Goal: Information Seeking & Learning: Understand process/instructions

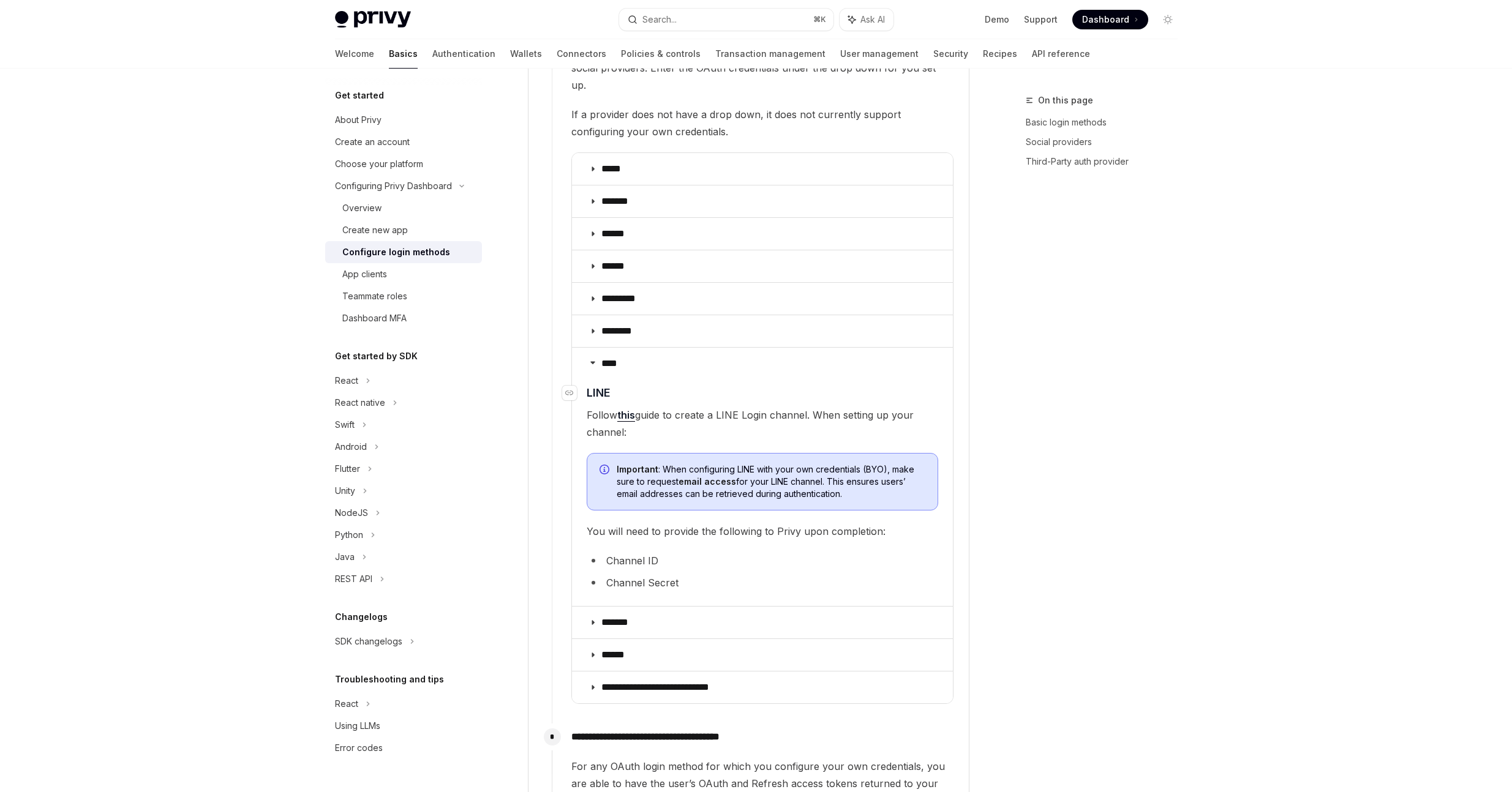
scroll to position [1528, 0]
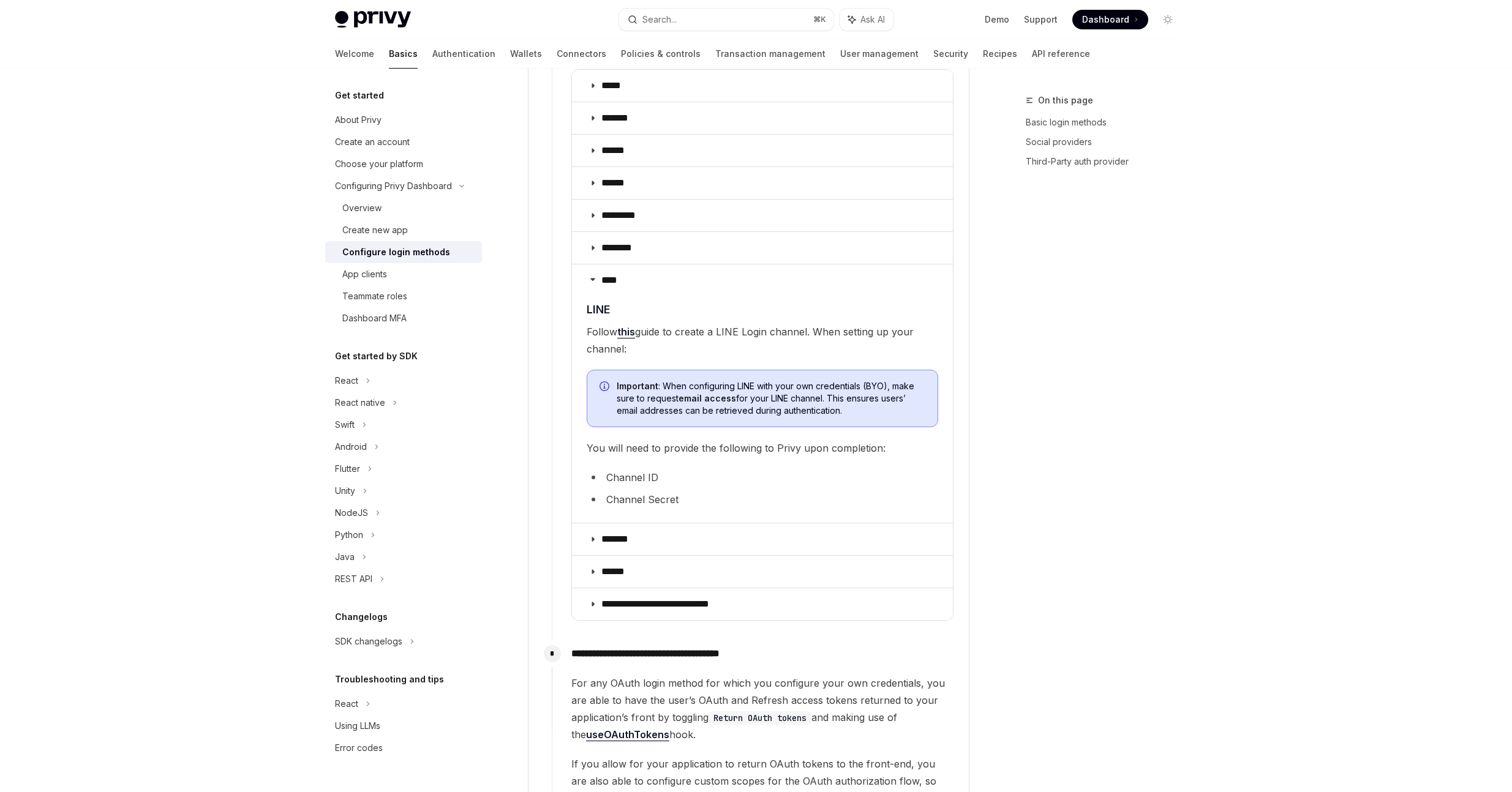
click at [635, 469] on li "Channel ID" at bounding box center [763, 477] width 351 height 17
click at [634, 469] on li "Channel ID" at bounding box center [763, 477] width 351 height 17
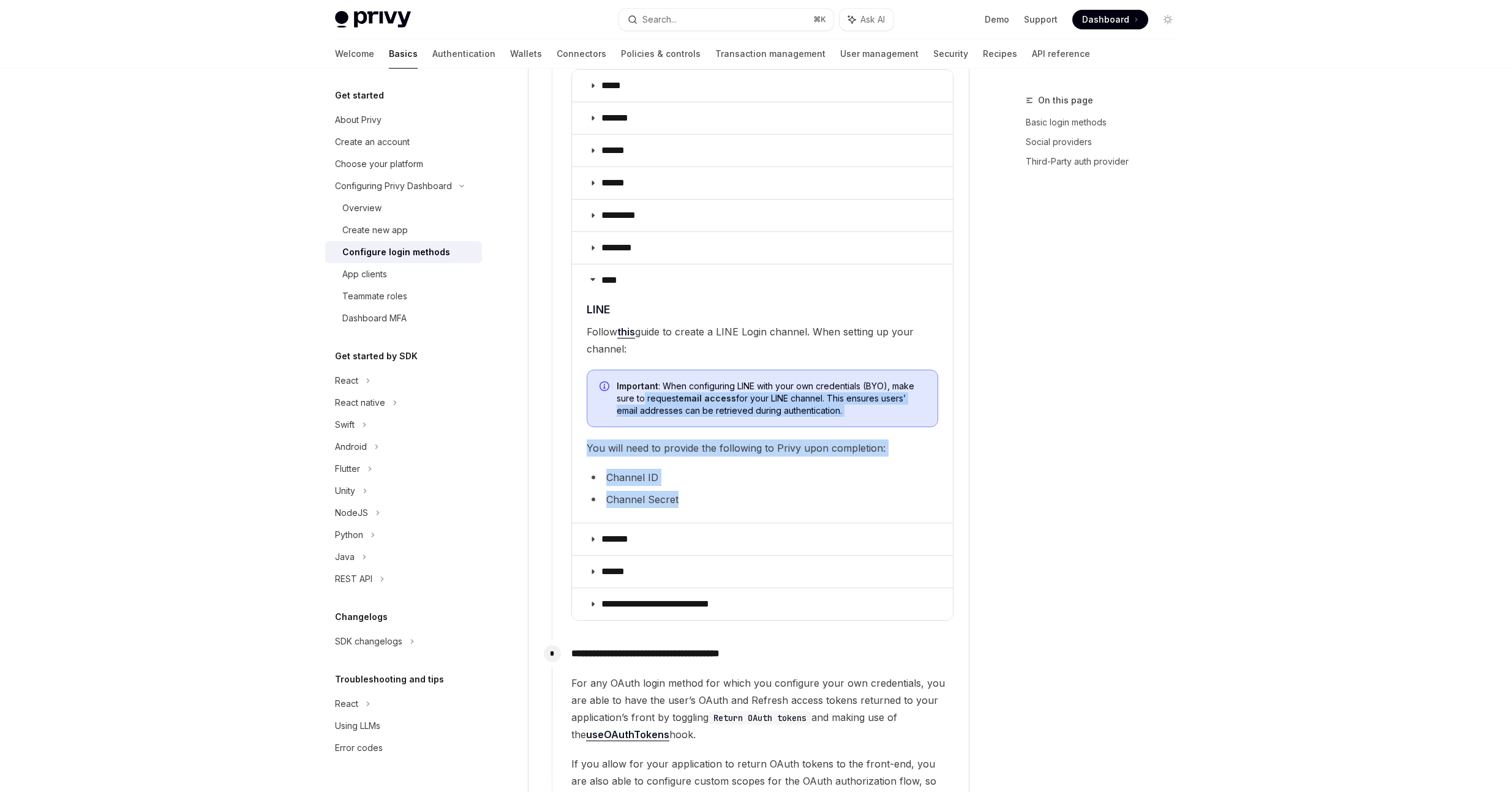
drag, startPoint x: 708, startPoint y: 494, endPoint x: 644, endPoint y: 387, distance: 124.7
click at [644, 387] on children "​ LINE Follow this guide to create a LINE Login channel. When setting up your c…" at bounding box center [763, 407] width 351 height 212
click at [726, 470] on ul "Channel ID Channel Secret" at bounding box center [763, 488] width 351 height 39
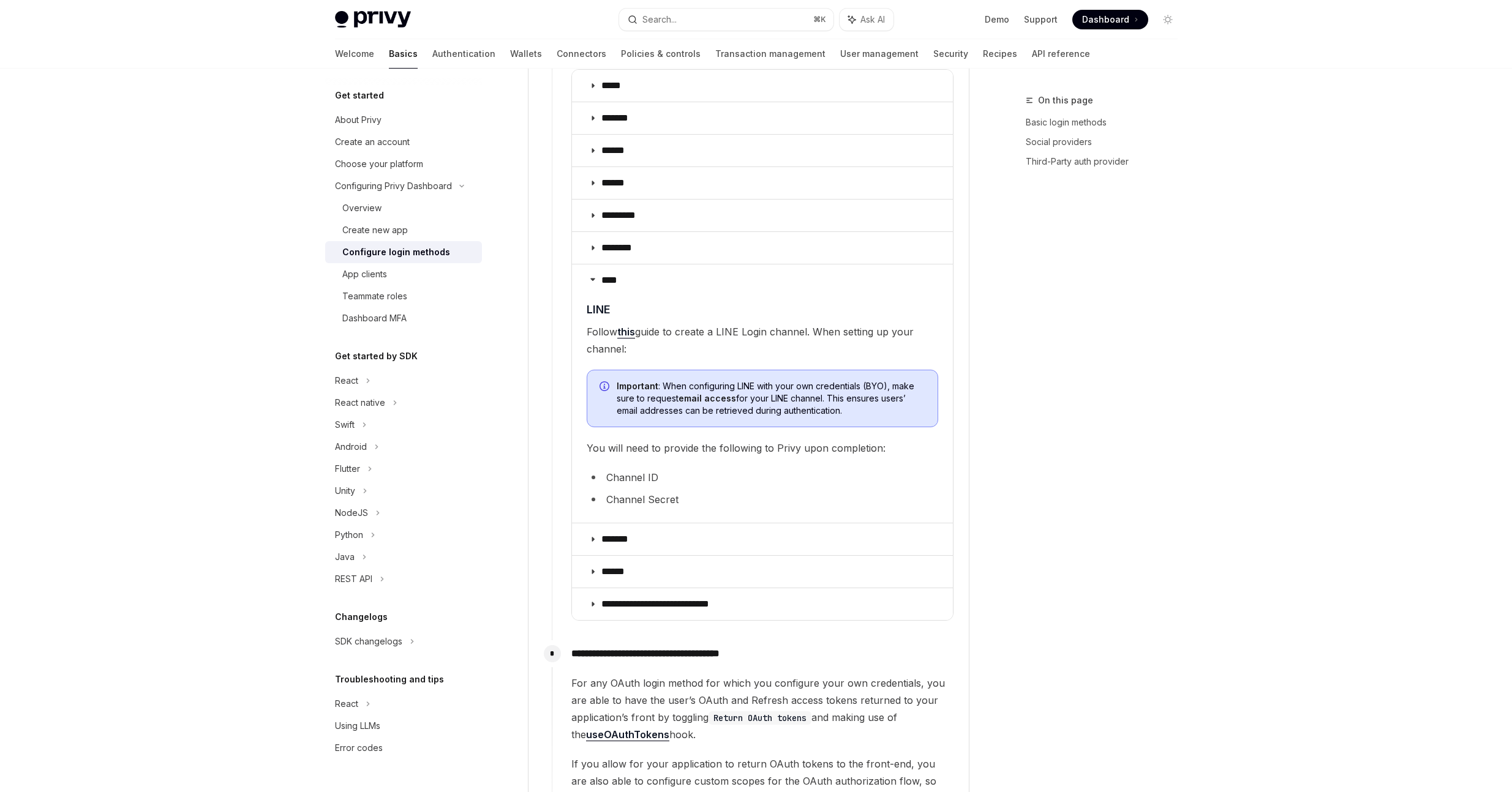
click at [634, 326] on link "this" at bounding box center [626, 332] width 18 height 13
drag, startPoint x: 635, startPoint y: 455, endPoint x: 642, endPoint y: 460, distance: 8.6
click at [638, 469] on li "Channel ID" at bounding box center [763, 477] width 351 height 17
drag, startPoint x: 695, startPoint y: 481, endPoint x: 604, endPoint y: 460, distance: 93.4
click at [604, 469] on ul "Channel ID Channel Secret" at bounding box center [763, 488] width 351 height 39
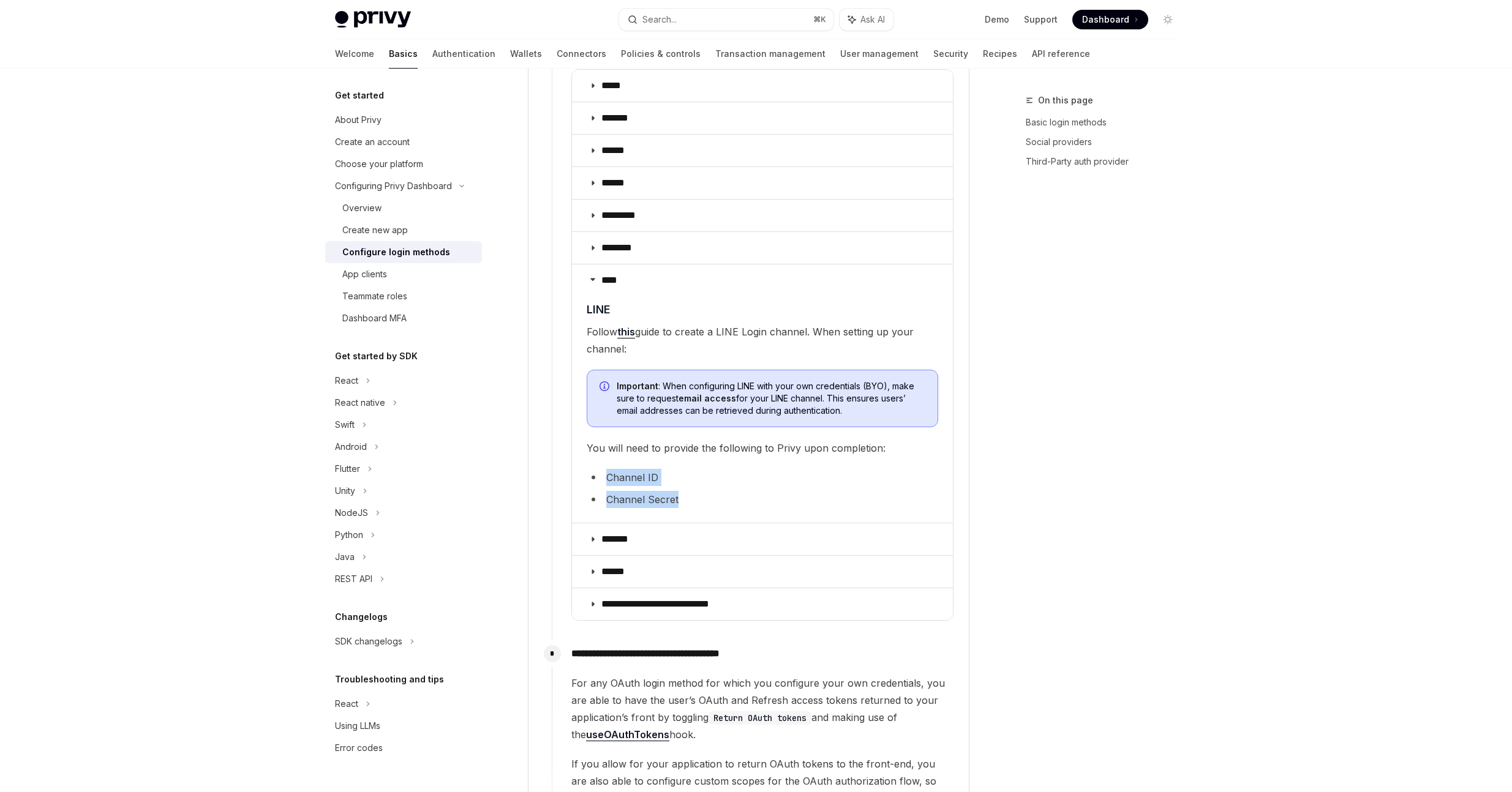
copy ul "Channel ID Channel Secret"
click at [626, 326] on link "this" at bounding box center [626, 332] width 18 height 13
